Goal: Transaction & Acquisition: Subscribe to service/newsletter

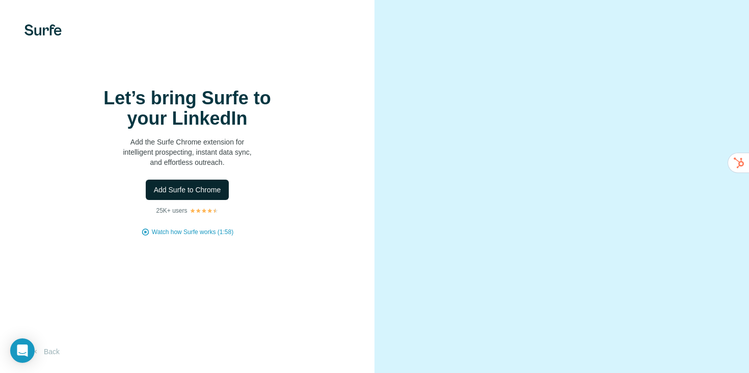
click at [200, 195] on span "Add Surfe to Chrome" at bounding box center [187, 190] width 67 height 10
